Goal: Task Accomplishment & Management: Use online tool/utility

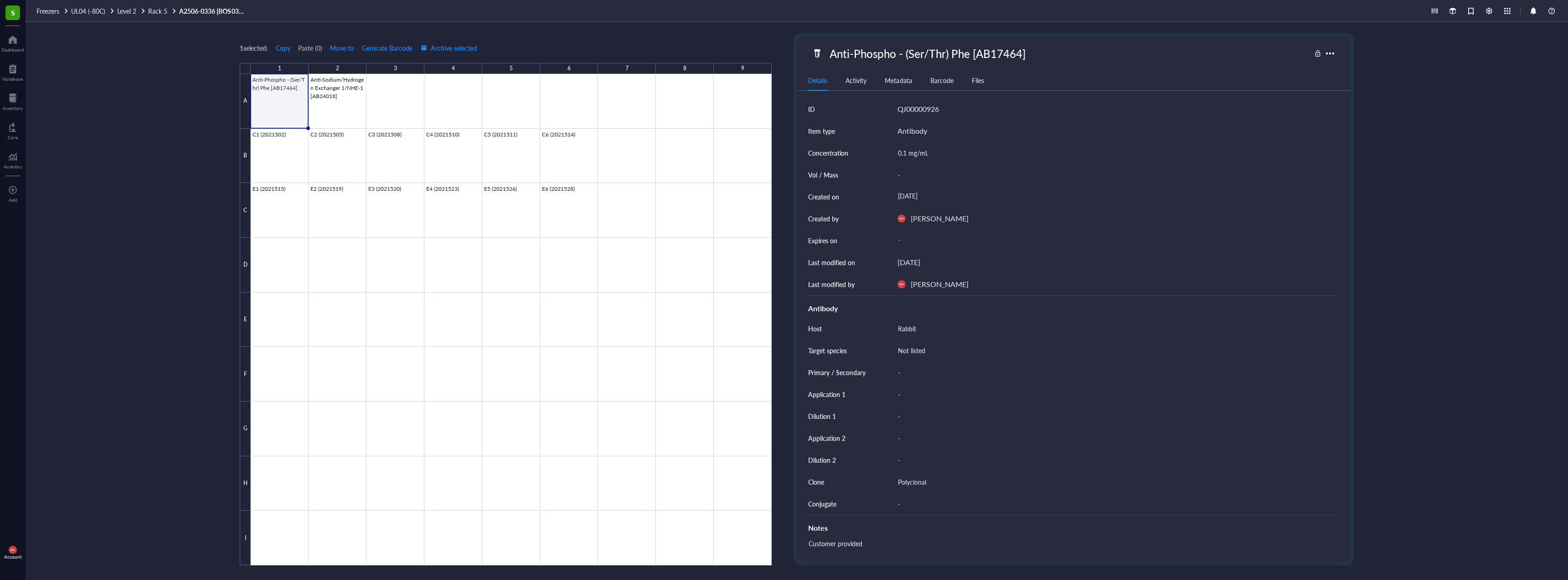
scroll to position [158, 0]
click at [336, 95] on div at bounding box center [511, 320] width 521 height 491
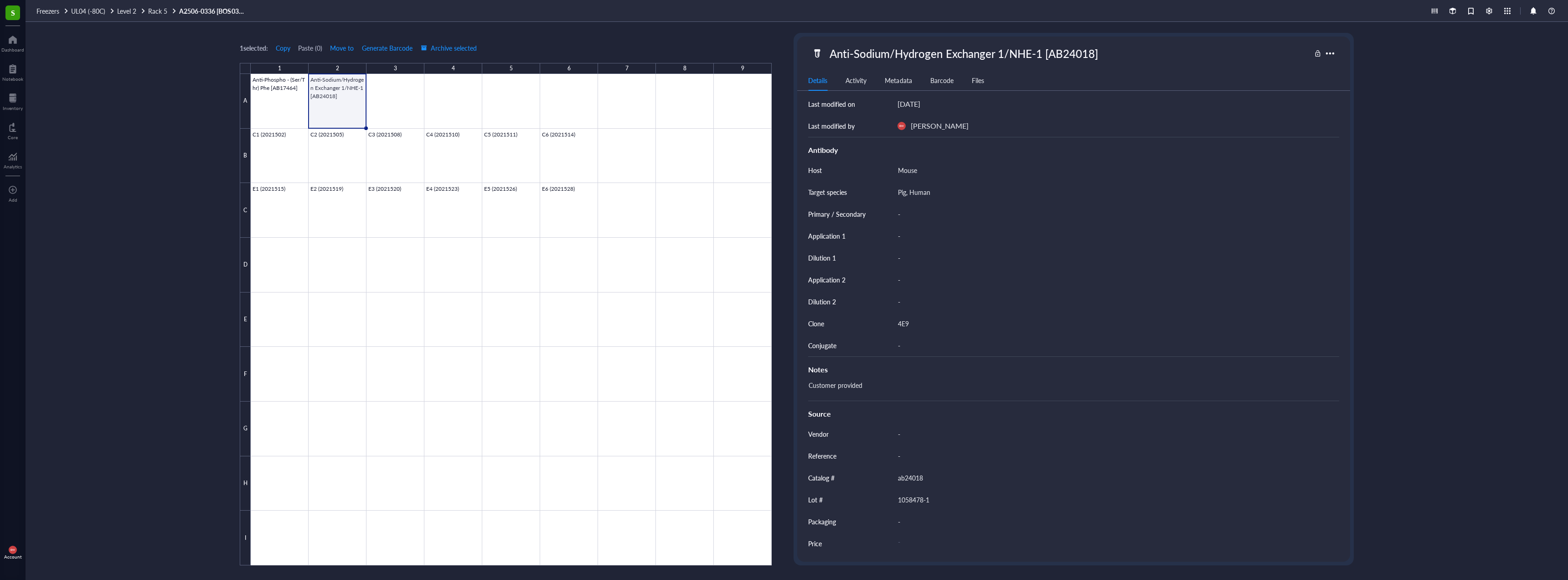
click at [848, 57] on div "Anti-Sodium/Hydrogen Exchanger 1/NHE-1 [AB24018]" at bounding box center [964, 53] width 276 height 19
drag, startPoint x: 855, startPoint y: 55, endPoint x: 1040, endPoint y: 56, distance: 185.0
click at [1040, 56] on input "Anti-Sodium/Hydrogen Exchanger 1/NHE-1 [AB24018]" at bounding box center [985, 53] width 319 height 19
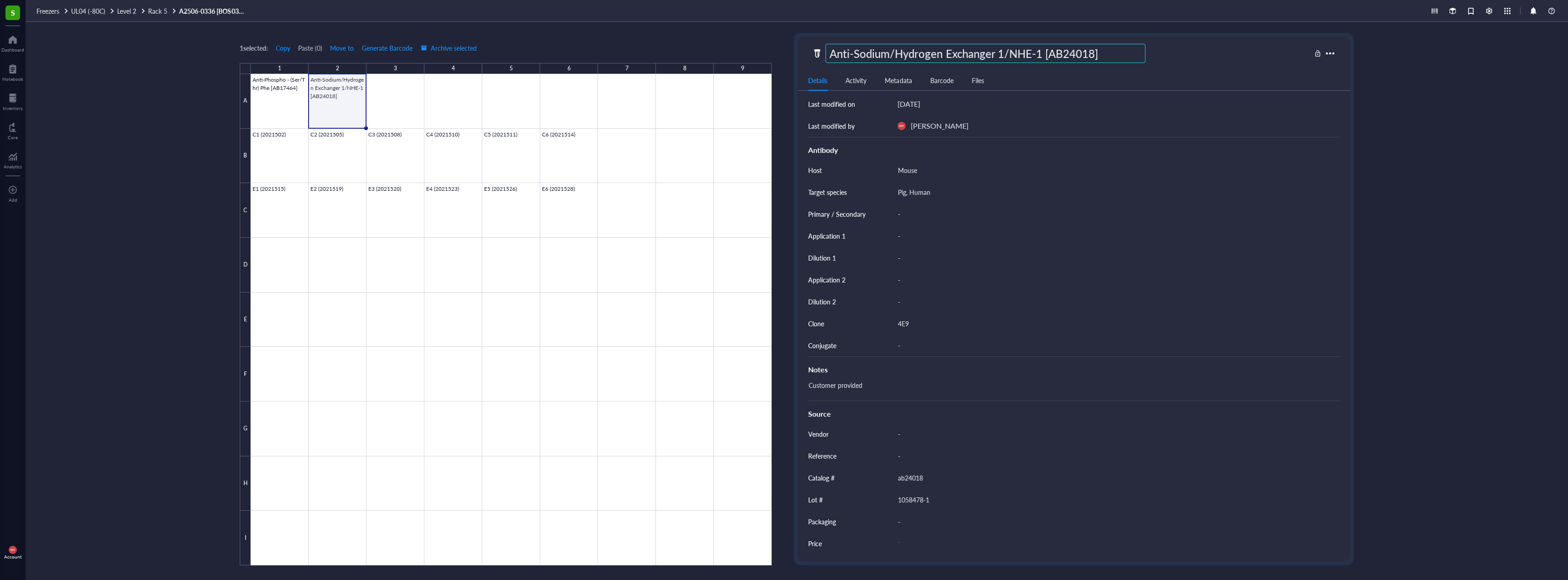
drag, startPoint x: 1051, startPoint y: 52, endPoint x: 1093, endPoint y: 51, distance: 42.0
click at [1093, 51] on input "Anti-Sodium/Hydrogen Exchanger 1/NHE-1 [AB24018]" at bounding box center [985, 53] width 319 height 19
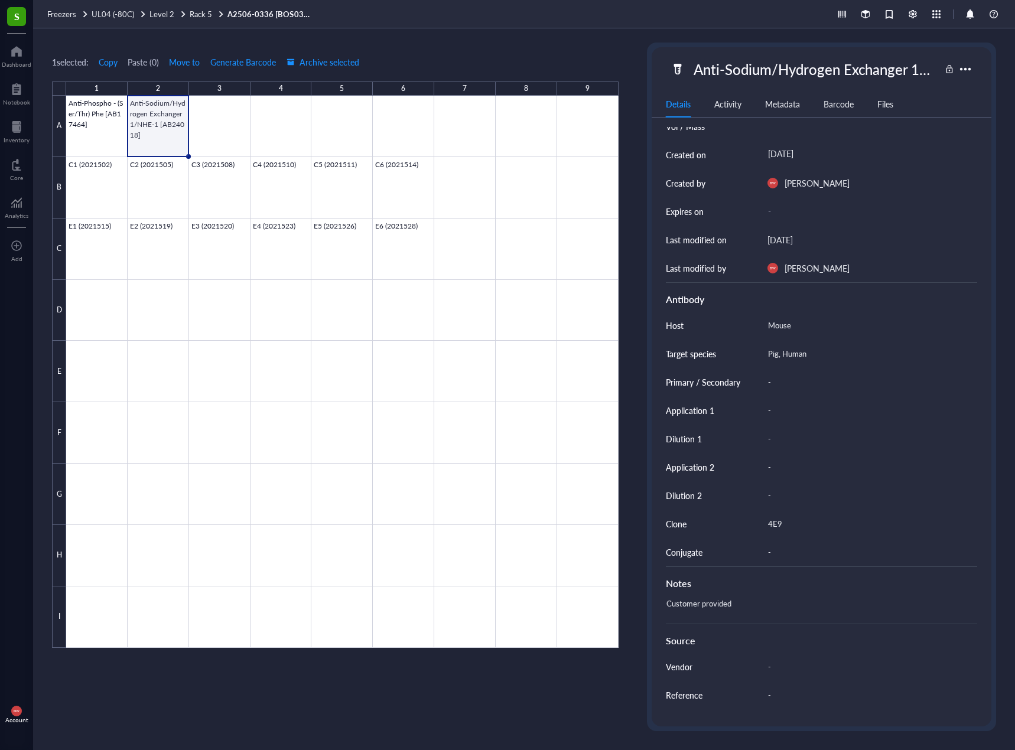
scroll to position [206, 0]
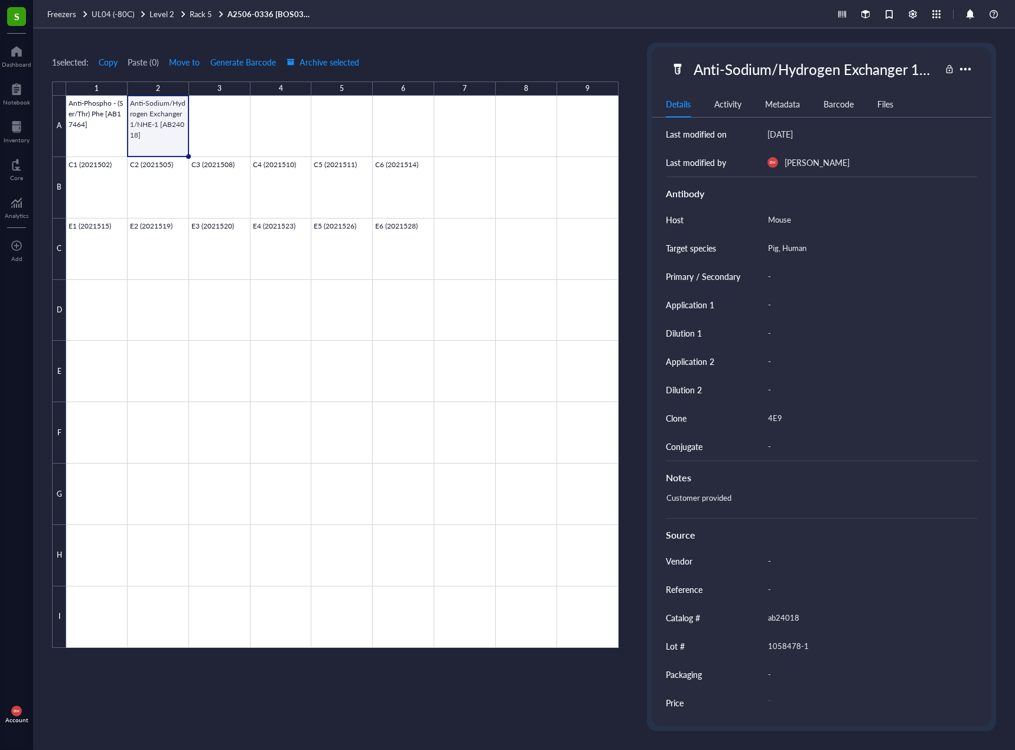
click at [796, 643] on div "1058478-1" at bounding box center [868, 646] width 210 height 25
click at [877, 267] on div "-" at bounding box center [868, 276] width 210 height 25
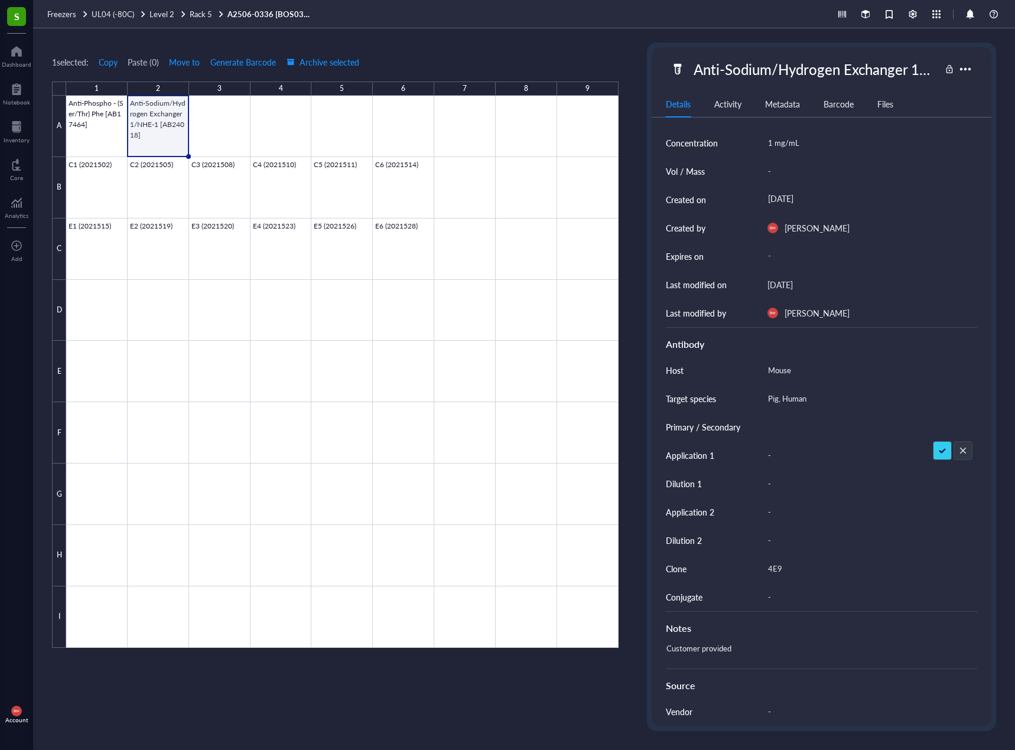
scroll to position [28, 0]
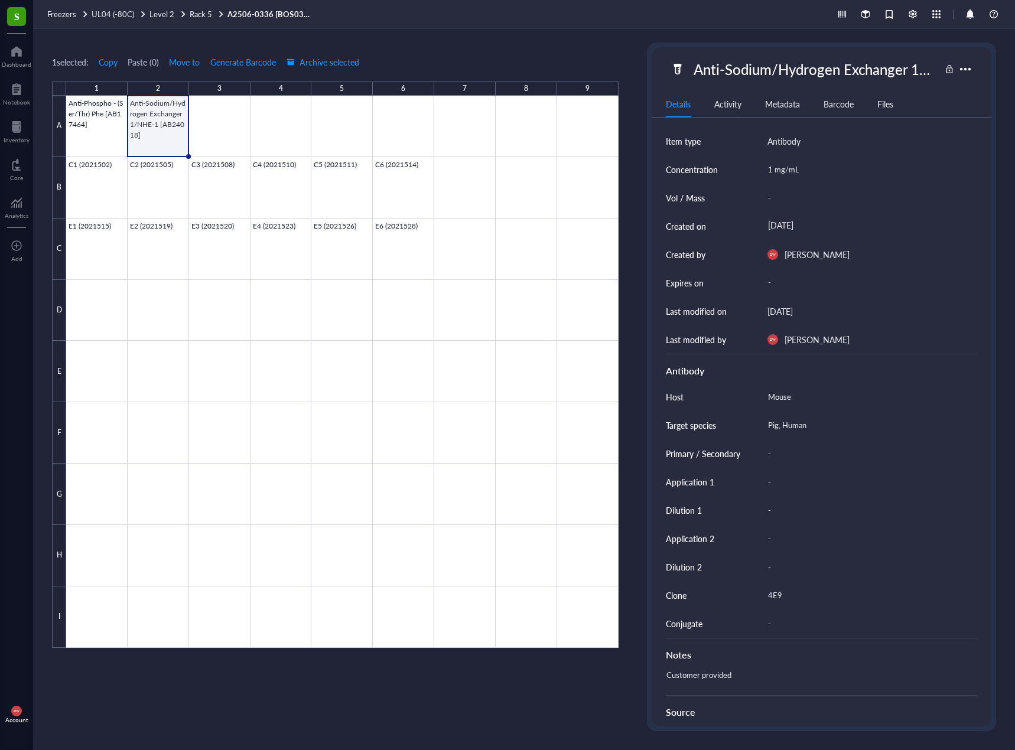
click at [796, 165] on div "1 mg/mL" at bounding box center [868, 169] width 210 height 25
click at [149, 265] on div at bounding box center [342, 372] width 552 height 552
